Goal: Contribute content: Add original content to the website for others to see

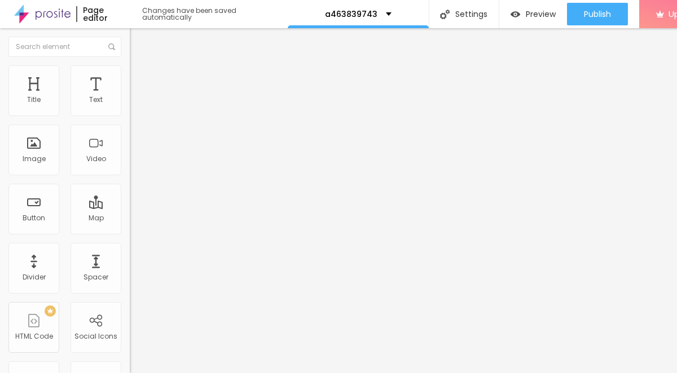
click at [130, 97] on span "Add image" at bounding box center [153, 92] width 46 height 10
click at [130, 72] on img at bounding box center [135, 70] width 10 height 10
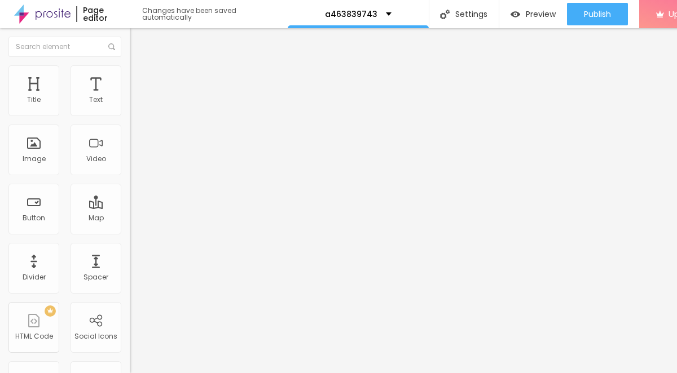
type input "80"
type input "55"
type input "50"
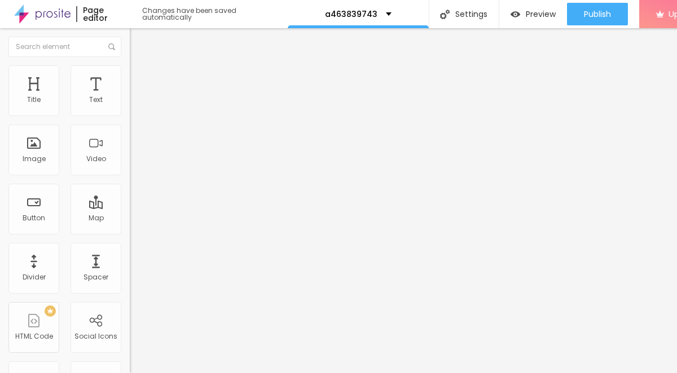
type input "50"
type input "10"
drag, startPoint x: 120, startPoint y: 120, endPoint x: -52, endPoint y: 112, distance: 171.6
type input "10"
click at [130, 112] on input "range" at bounding box center [166, 111] width 73 height 9
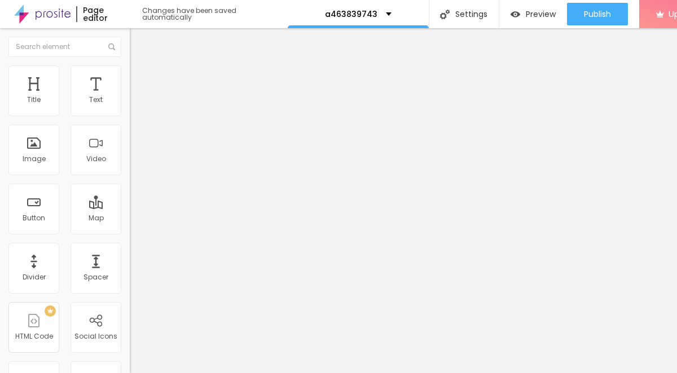
click at [130, 77] on img at bounding box center [135, 82] width 10 height 10
type input "8"
type input "5"
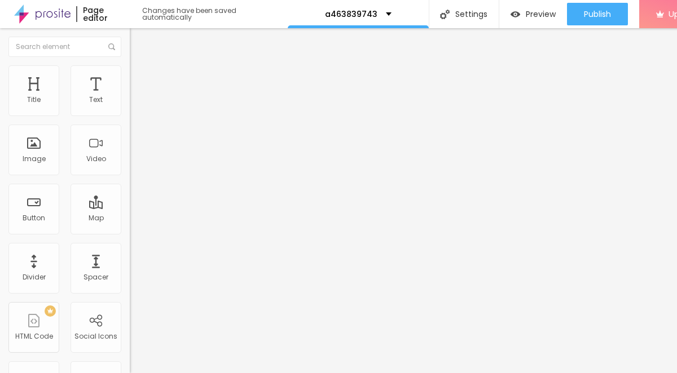
type input "4"
type input "3"
type input "2"
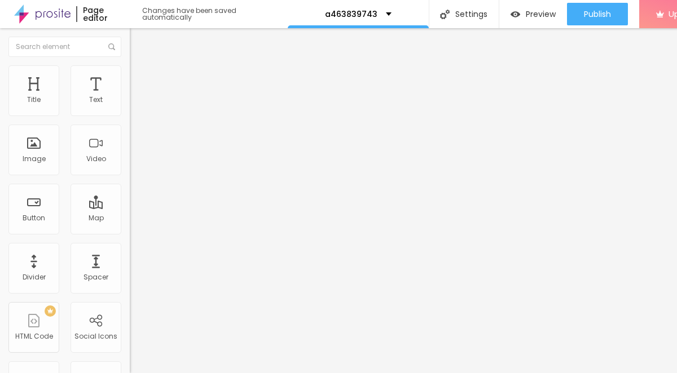
type input "2"
type input "1"
type input "0"
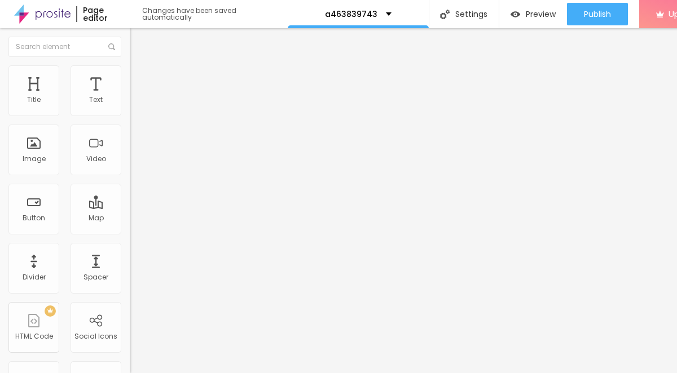
drag, startPoint x: 33, startPoint y: 112, endPoint x: 14, endPoint y: 111, distance: 18.6
type input "0"
click at [130, 219] on input "range" at bounding box center [166, 223] width 73 height 9
click at [130, 48] on button "Edit Image" at bounding box center [195, 41] width 130 height 26
click at [96, 98] on div "Text" at bounding box center [96, 100] width 14 height 8
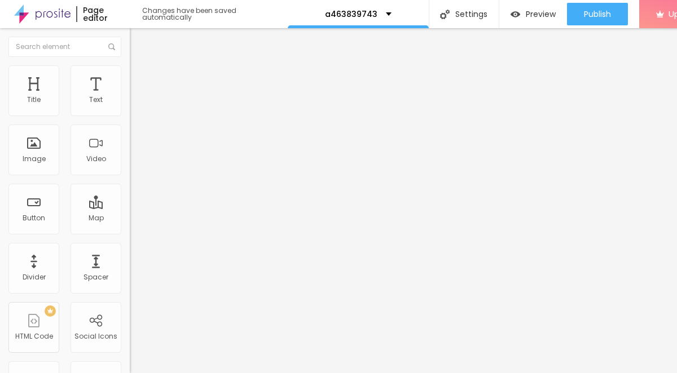
click at [130, 83] on div "Typography" at bounding box center [195, 80] width 130 height 7
click at [130, 75] on li "Advanced" at bounding box center [195, 70] width 130 height 11
click at [140, 67] on span "Style" at bounding box center [148, 62] width 16 height 10
click at [130, 83] on div "Typography" at bounding box center [195, 80] width 130 height 7
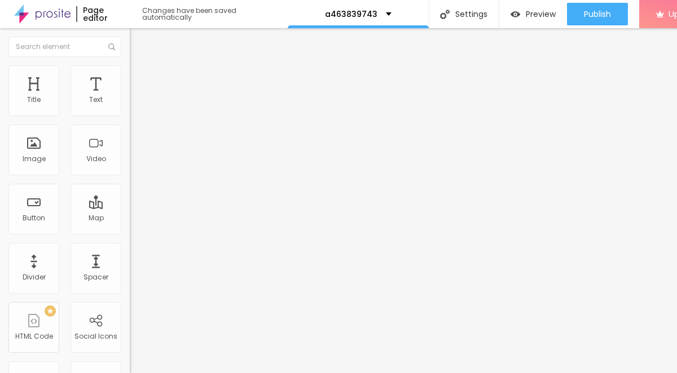
click at [134, 105] on icon "button" at bounding box center [137, 101] width 7 height 7
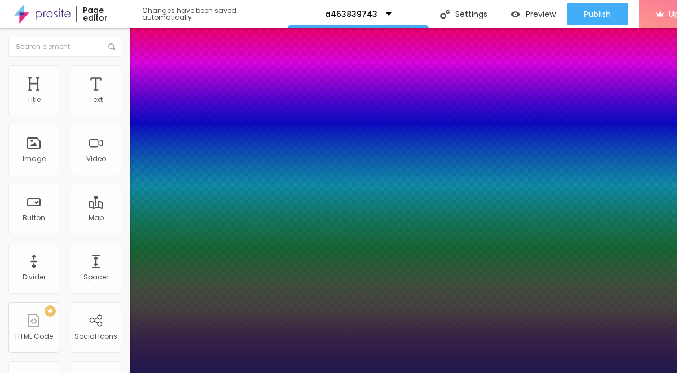
type input "1"
type input "16"
type input "1"
type input "19"
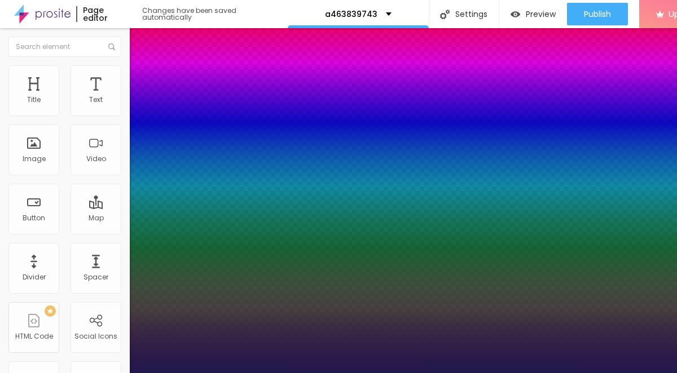
type input "1"
type input "22"
type input "1"
type input "23"
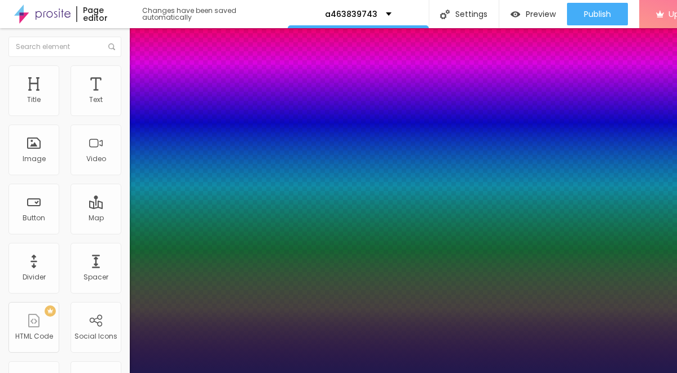
type input "23"
type input "1"
type input "24"
type input "1"
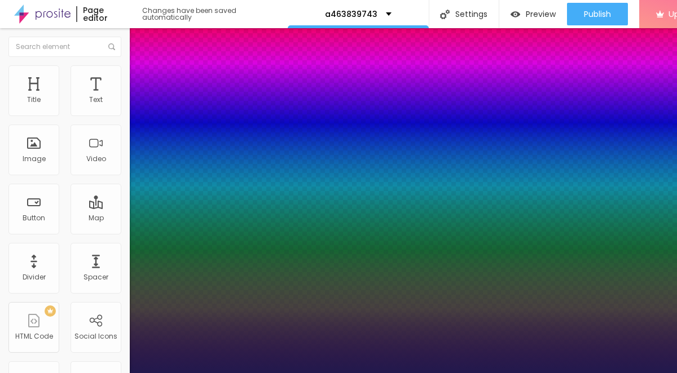
type input "25"
type input "1"
drag, startPoint x: 152, startPoint y: 192, endPoint x: 160, endPoint y: 192, distance: 8.5
type input "25"
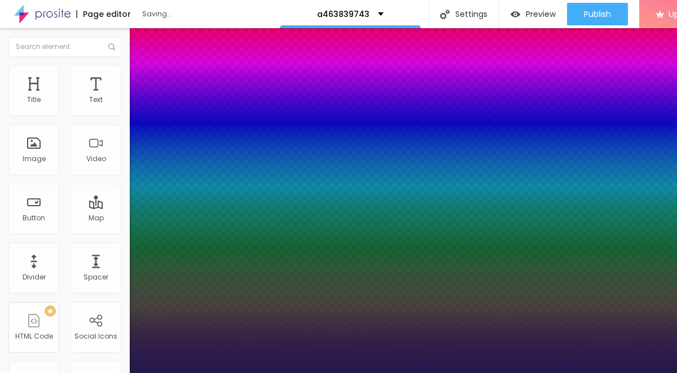
type input "1"
click at [373, 373] on div at bounding box center [338, 373] width 677 height 0
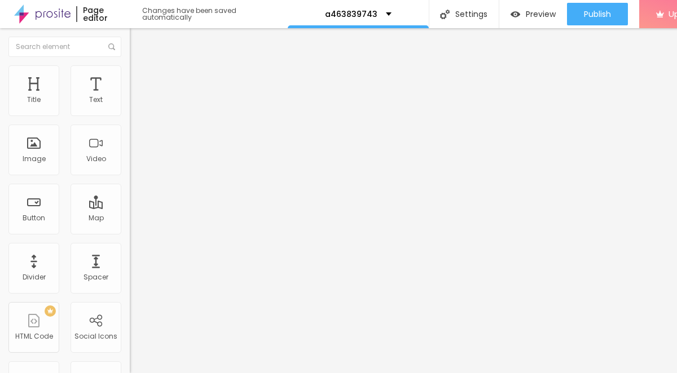
click at [138, 39] on div "Edit Text" at bounding box center [194, 41] width 113 height 9
drag, startPoint x: 47, startPoint y: 123, endPoint x: 2, endPoint y: 126, distance: 45.2
click at [130, 126] on div "Text Click me Align Size Default Small Default Big Link URL https:// Open in ne…" at bounding box center [195, 170] width 130 height 164
paste input "→ VIEW DOCUMENT HERE"
type input "→ VIEW DOCUMENT HERE"
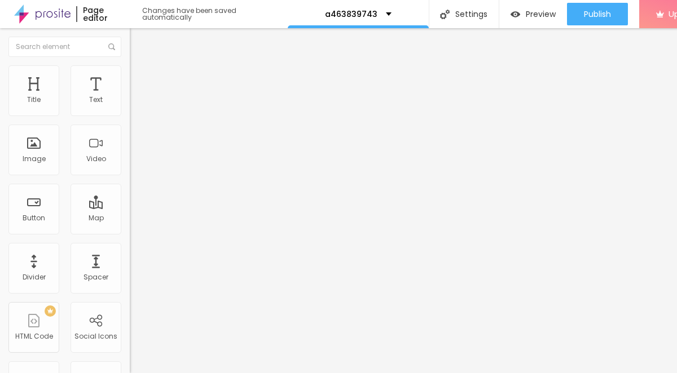
click at [130, 232] on input "https://" at bounding box center [197, 226] width 135 height 11
paste input "[DOMAIN_NAME][URL]"
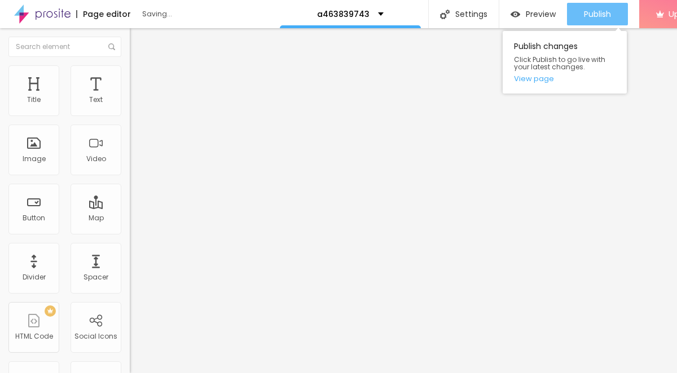
type input "[URL][DOMAIN_NAME]"
click at [602, 19] on span "Publish" at bounding box center [597, 14] width 27 height 9
click at [617, 15] on button "Publish" at bounding box center [597, 14] width 61 height 23
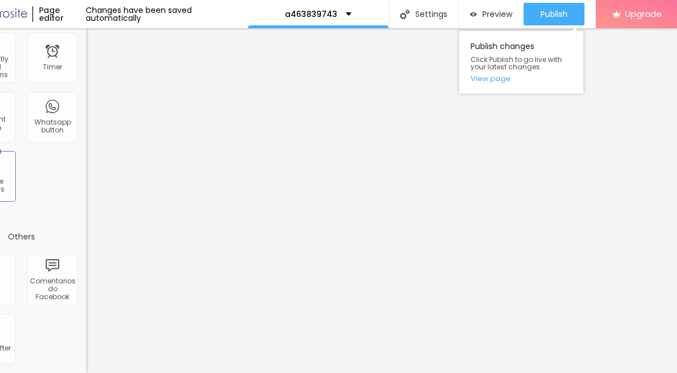
scroll to position [0, 45]
